Goal: Transaction & Acquisition: Purchase product/service

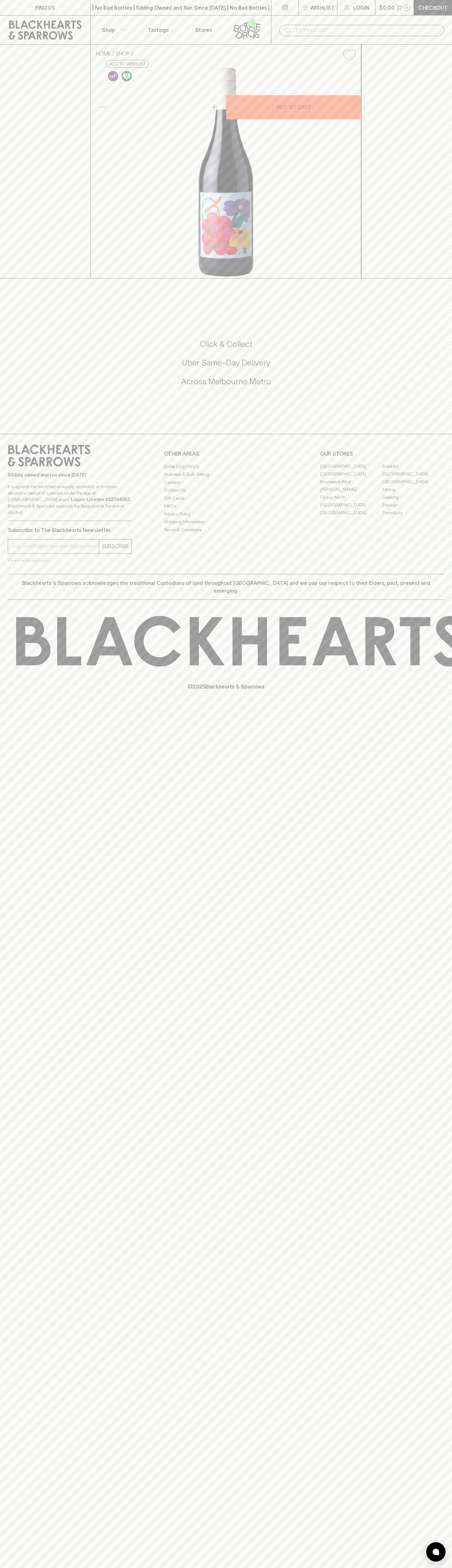
click at [248, 31] on icon at bounding box center [250, 28] width 6 height 7
click at [267, 1567] on html "FIND US | No Bad Bottles | Sibling Owned and Run Since 2006 | No Bad Bottles | …" at bounding box center [226, 784] width 452 height 1568
